Goal: Task Accomplishment & Management: Manage account settings

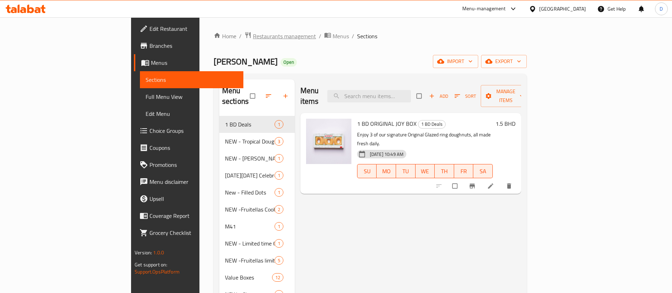
click at [253, 32] on span "Restaurants management" at bounding box center [284, 36] width 63 height 9
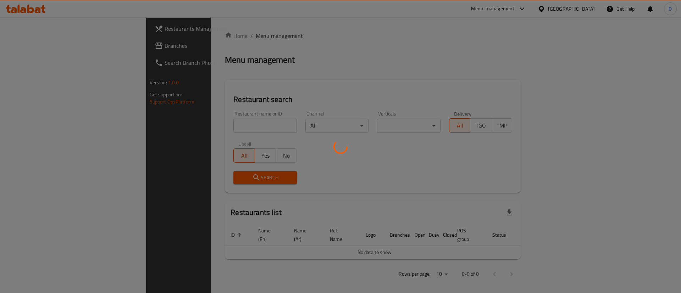
click at [165, 121] on div at bounding box center [340, 146] width 681 height 293
click at [168, 124] on div at bounding box center [340, 146] width 681 height 293
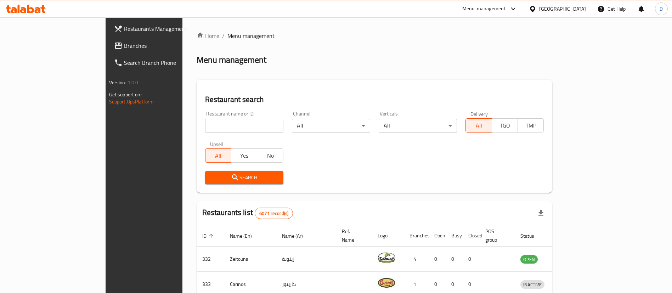
click at [197, 124] on div "Home / Menu management Menu management Restaurant search Restaurant name or ID …" at bounding box center [375, 259] width 356 height 454
click at [205, 124] on input "search" at bounding box center [244, 126] width 78 height 14
type input "tren tren"
click button "Search" at bounding box center [244, 177] width 78 height 13
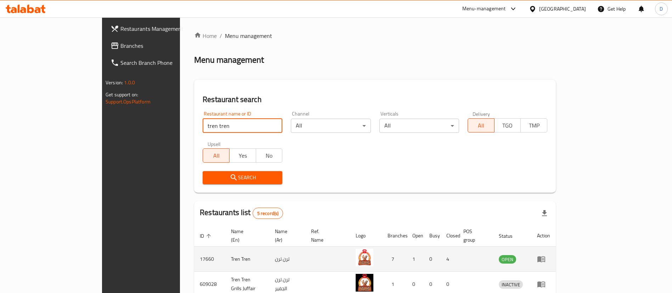
click at [556, 256] on td "enhanced table" at bounding box center [544, 259] width 24 height 25
click at [546, 255] on icon "enhanced table" at bounding box center [541, 259] width 9 height 9
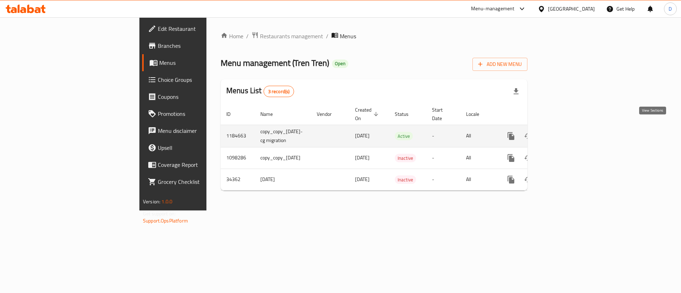
click at [565, 133] on icon "enhanced table" at bounding box center [562, 136] width 6 height 6
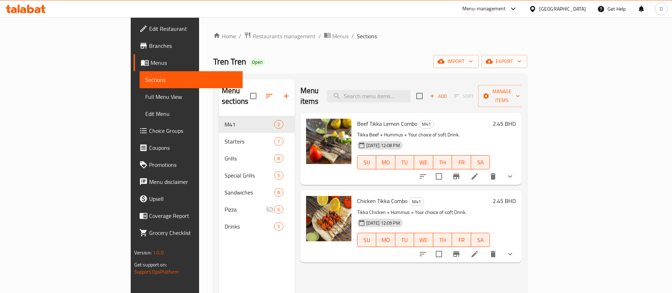
click at [213, 55] on span "Tren Tren" at bounding box center [229, 62] width 33 height 16
click at [149, 43] on span "Branches" at bounding box center [193, 45] width 88 height 9
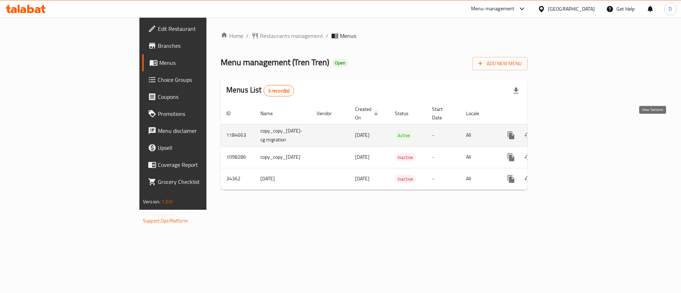
click at [570, 128] on link "enhanced table" at bounding box center [561, 135] width 17 height 17
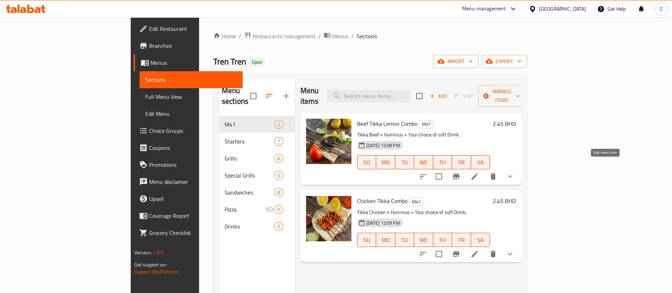
click at [479, 172] on icon at bounding box center [475, 176] width 9 height 9
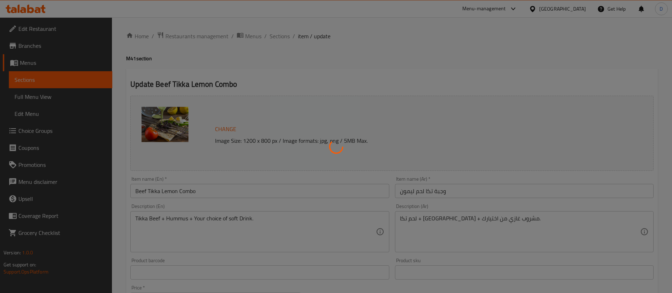
type input ":اضافات"
type input "0"
type input "2"
type input "إختيارك من المشروب"
type input "1"
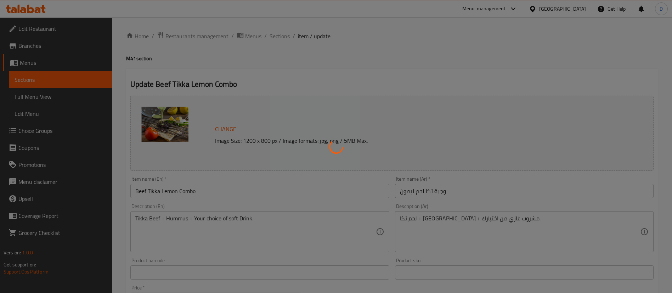
type input "1"
type input "إختيارك من المذاق:"
type input "0"
type input "1"
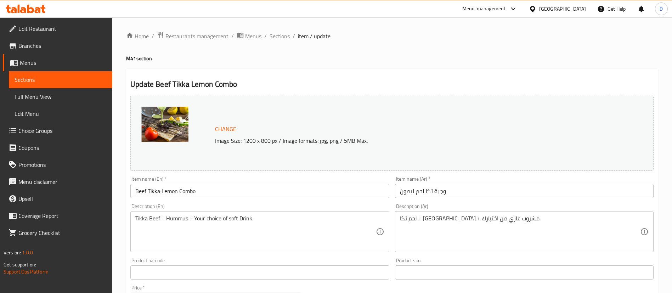
click at [408, 38] on ol "Home / Restaurants management / Menus / Sections / item / update" at bounding box center [392, 36] width 532 height 9
click at [353, 56] on h4 "M41 section" at bounding box center [392, 58] width 532 height 7
click at [282, 39] on span "Sections" at bounding box center [280, 36] width 20 height 9
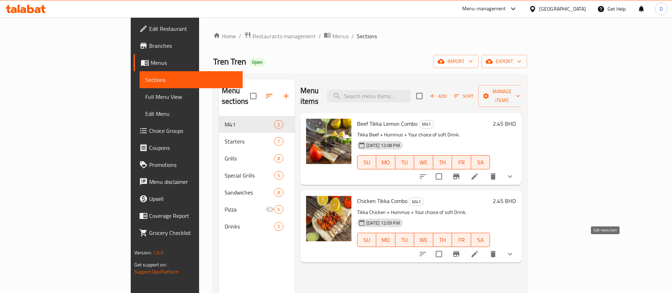
click at [479, 250] on icon at bounding box center [475, 254] width 9 height 9
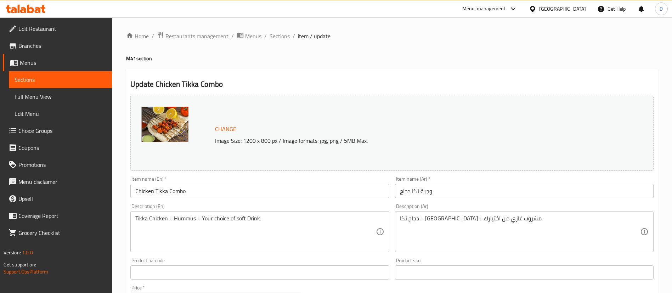
click at [286, 39] on span "Sections" at bounding box center [280, 36] width 20 height 9
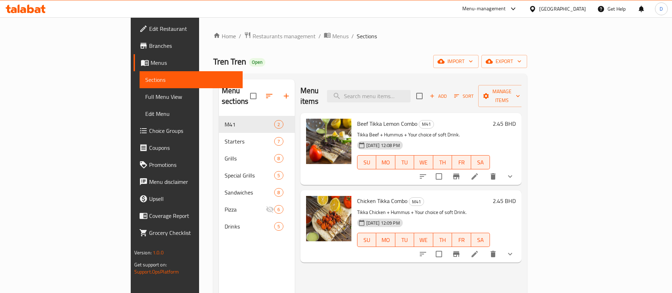
click at [149, 42] on span "Branches" at bounding box center [193, 45] width 88 height 9
